Goal: Transaction & Acquisition: Purchase product/service

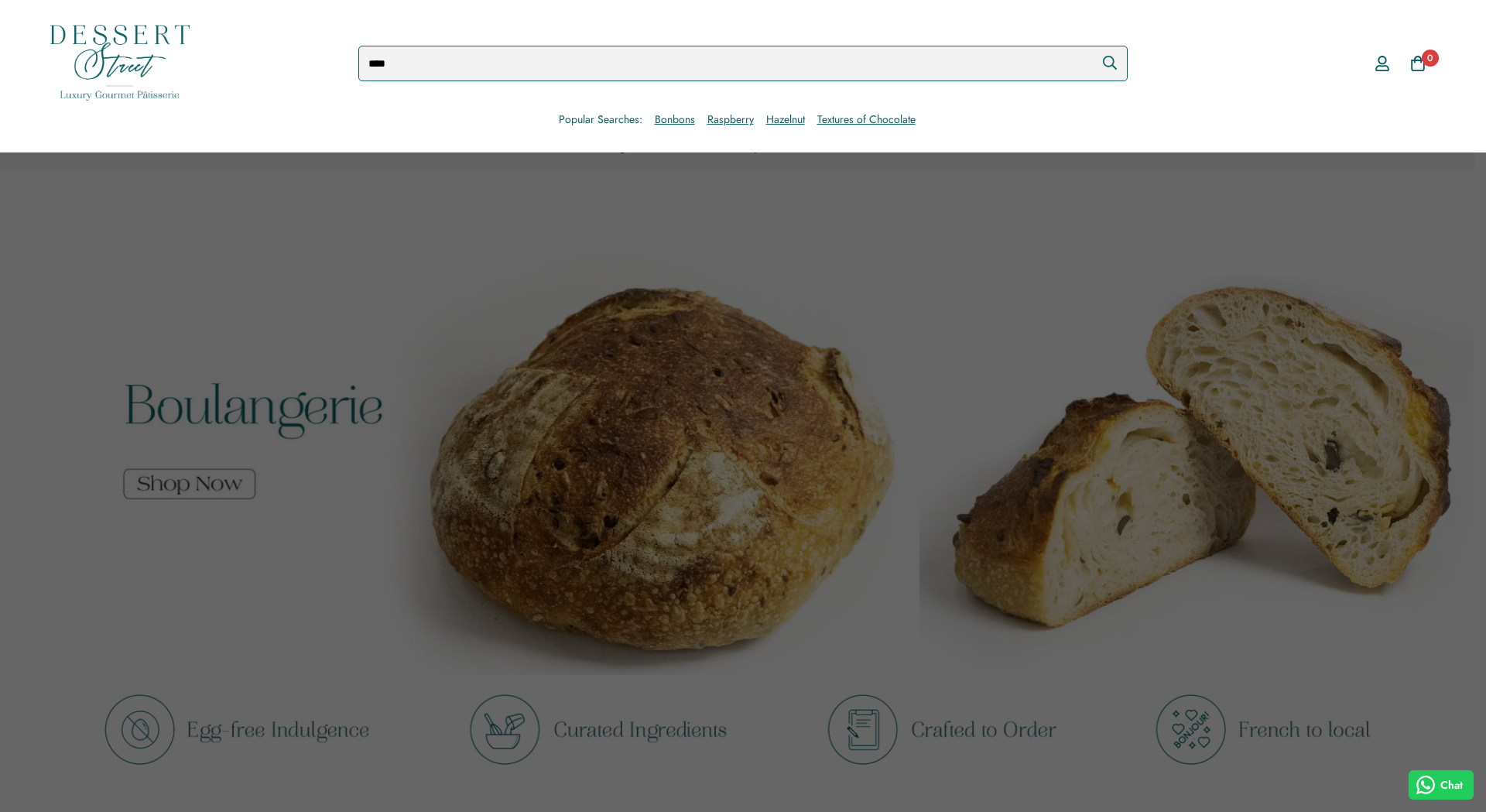
type input "****"
click at [1092, 47] on button "Submit" at bounding box center [1110, 63] width 36 height 33
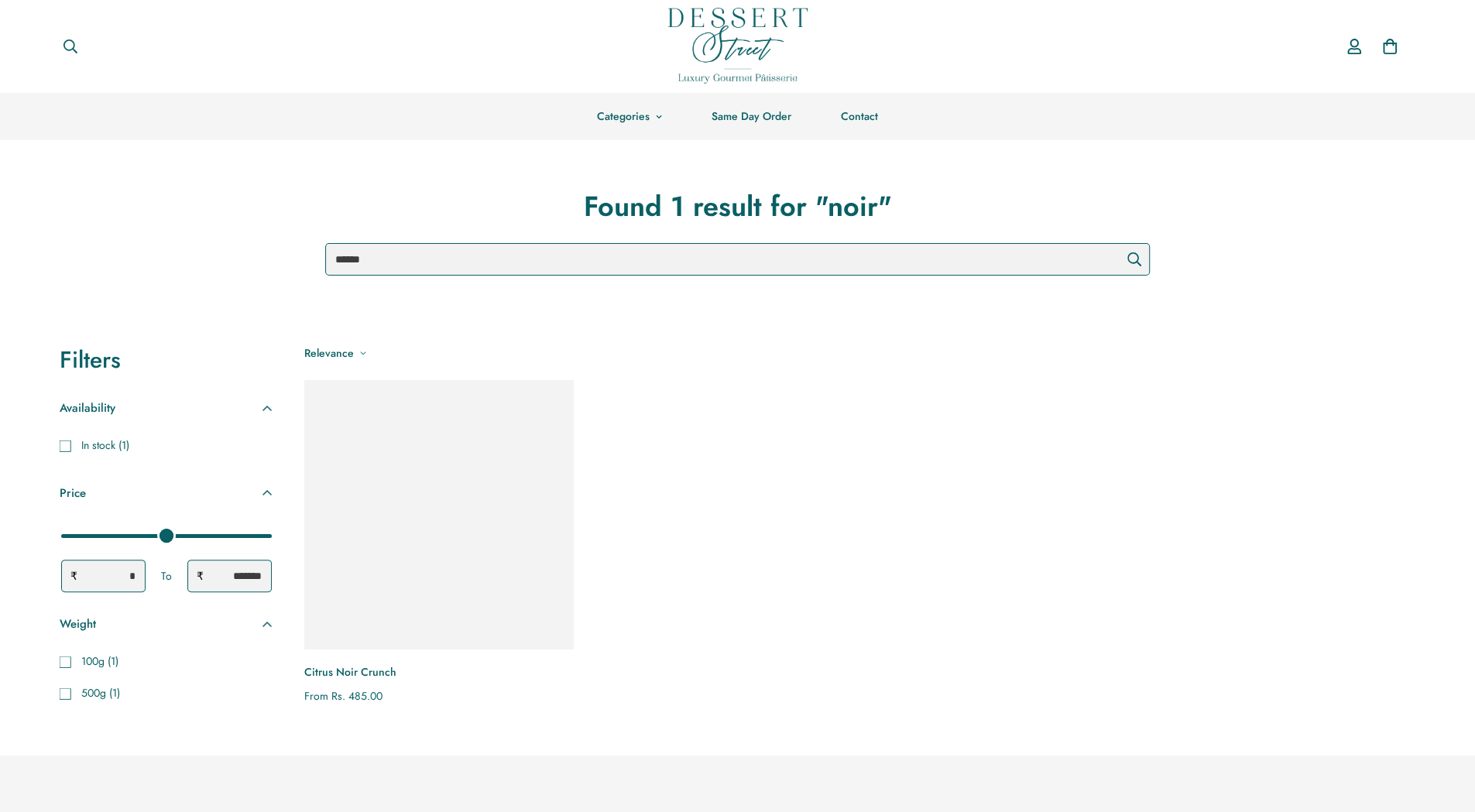
click at [413, 538] on img "Citrus Noir Crunch" at bounding box center [438, 514] width 295 height 295
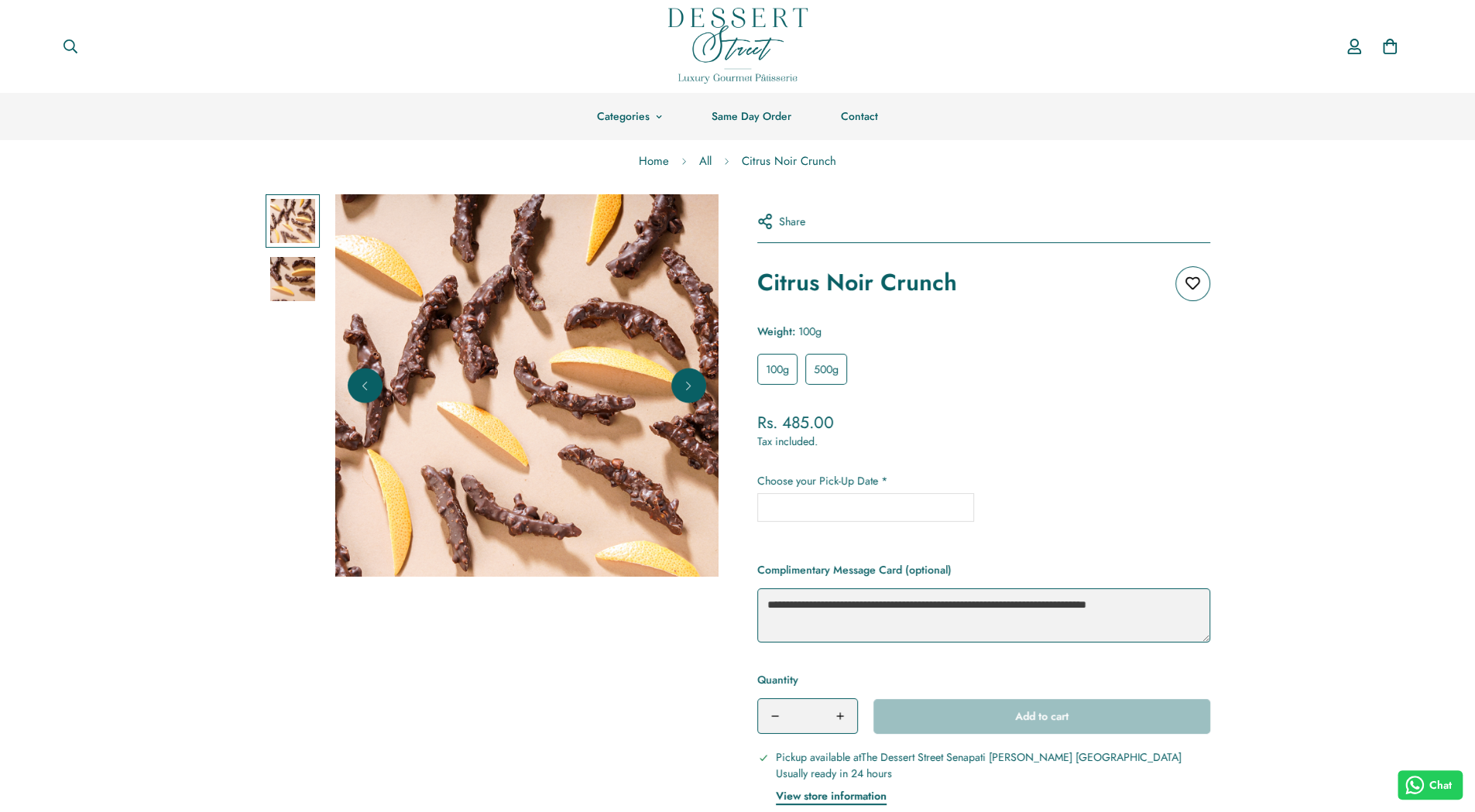
click at [308, 283] on img at bounding box center [293, 280] width 45 height 45
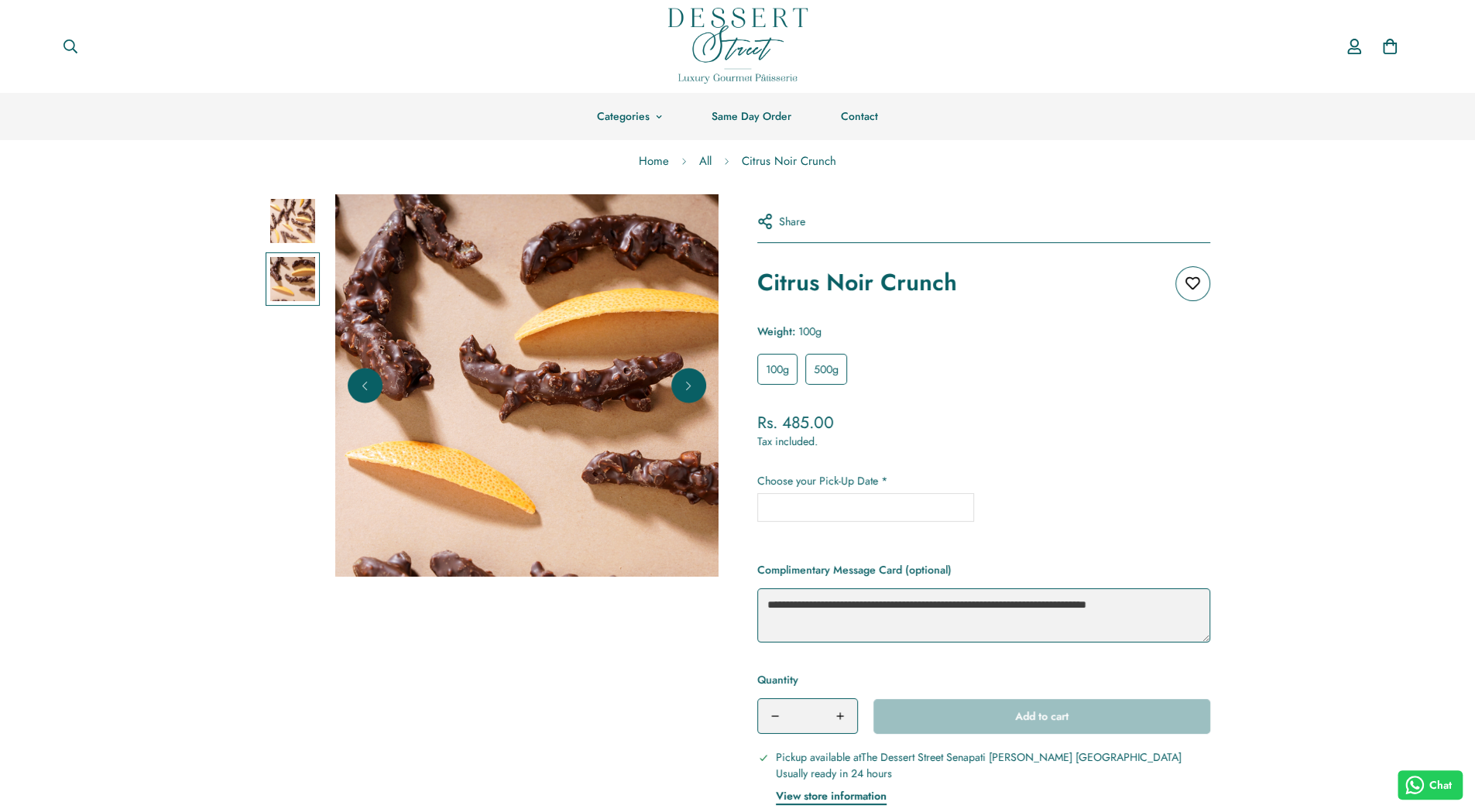
click at [289, 221] on img at bounding box center [293, 222] width 45 height 45
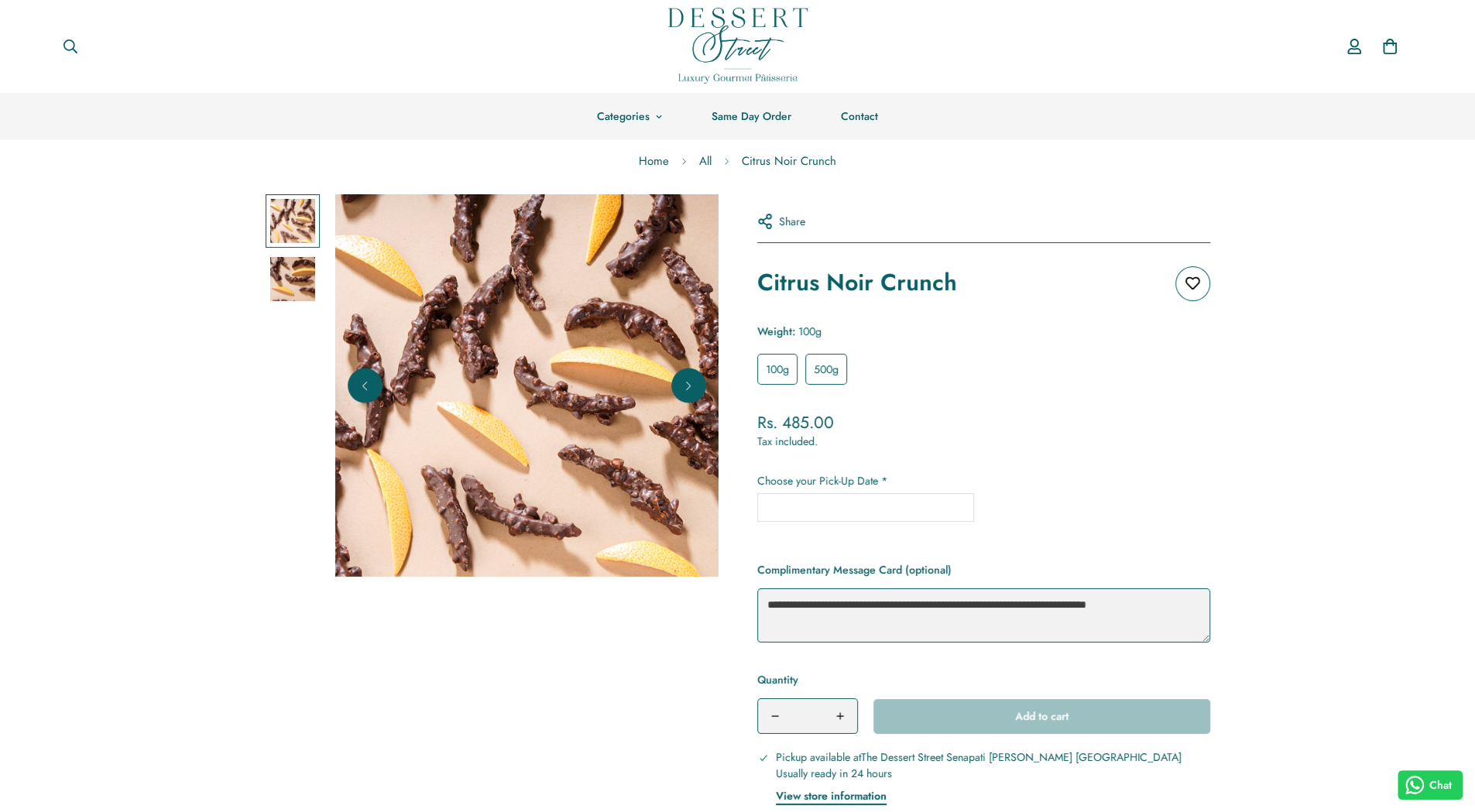
click at [286, 281] on img at bounding box center [293, 280] width 45 height 45
